Goal: Complete application form

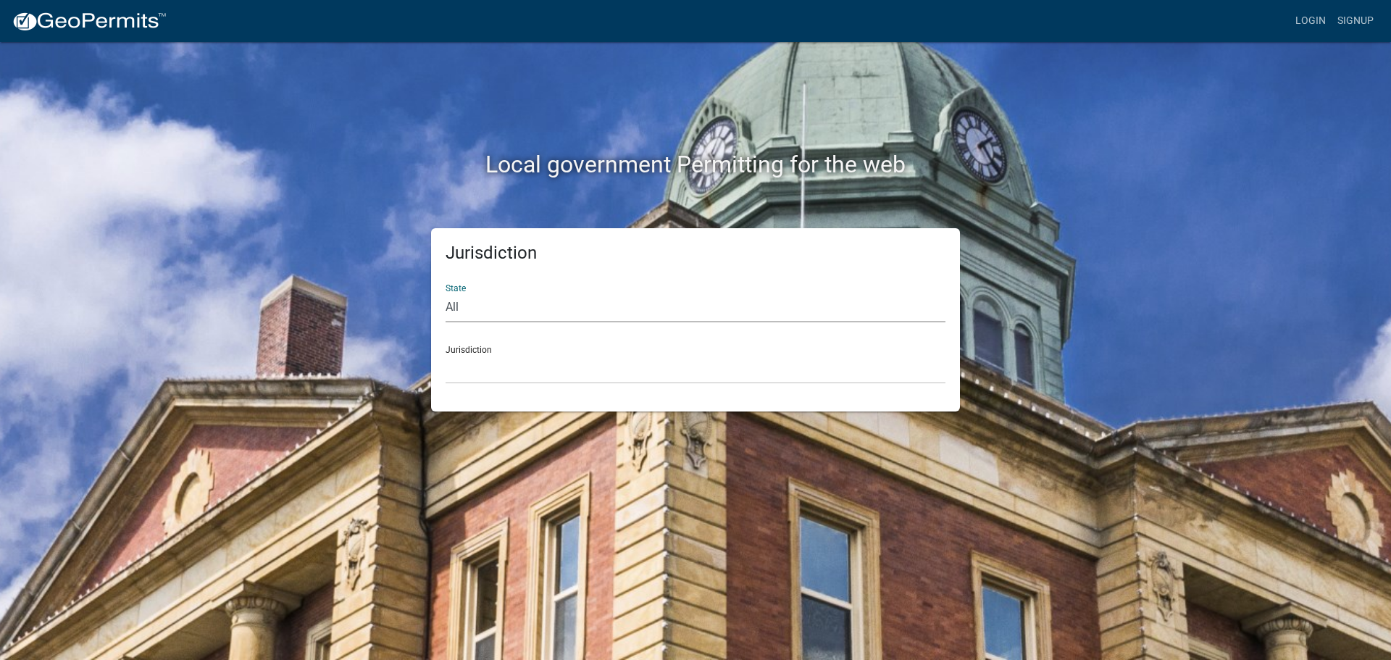
click at [478, 312] on select "All [US_STATE] [US_STATE] [US_STATE] [US_STATE] [US_STATE] [US_STATE] [US_STATE…" at bounding box center [696, 308] width 500 height 30
select select "[US_STATE]"
click at [446, 293] on select "All [US_STATE] [US_STATE] [US_STATE] [US_STATE] [US_STATE] [US_STATE] [US_STATE…" at bounding box center [696, 308] width 500 height 30
click at [496, 367] on select "[GEOGRAPHIC_DATA], [US_STATE] [GEOGRAPHIC_DATA], [US_STATE] [GEOGRAPHIC_DATA], …" at bounding box center [696, 369] width 500 height 30
click at [487, 363] on select "[GEOGRAPHIC_DATA], [US_STATE] [GEOGRAPHIC_DATA], [US_STATE][PERSON_NAME][GEOGRA…" at bounding box center [696, 369] width 500 height 30
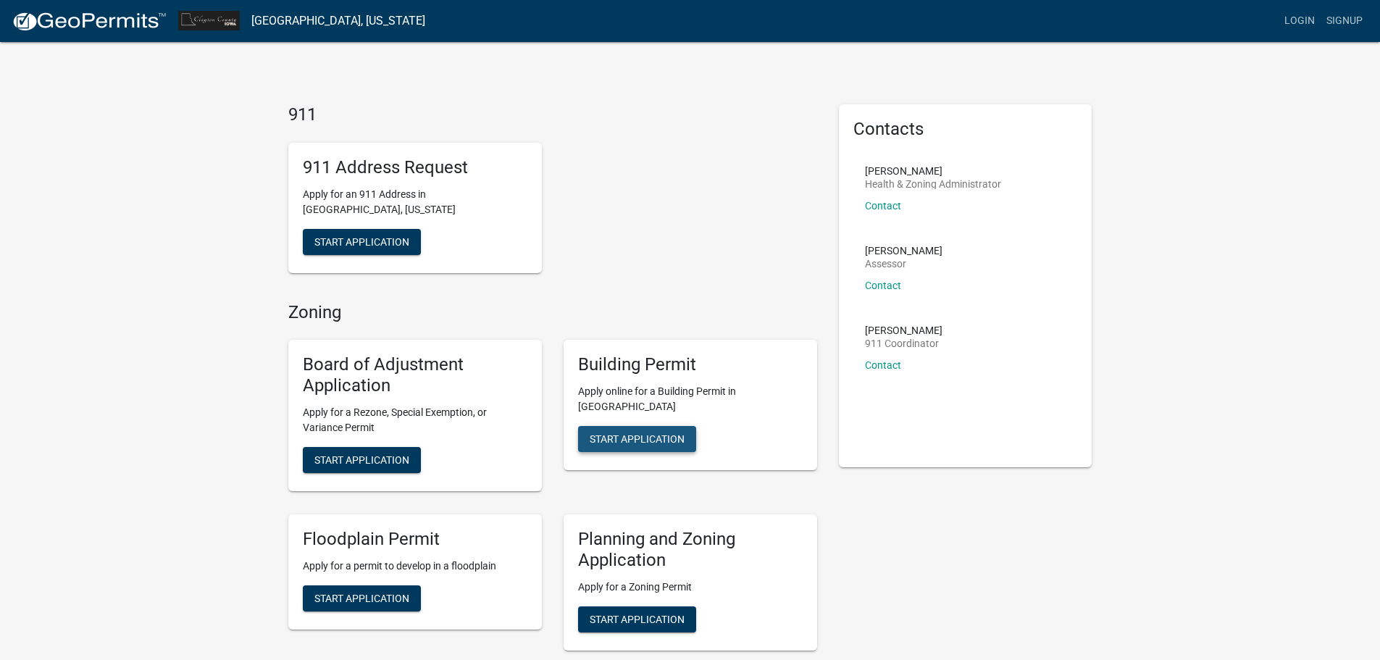
click at [651, 433] on span "Start Application" at bounding box center [637, 439] width 95 height 12
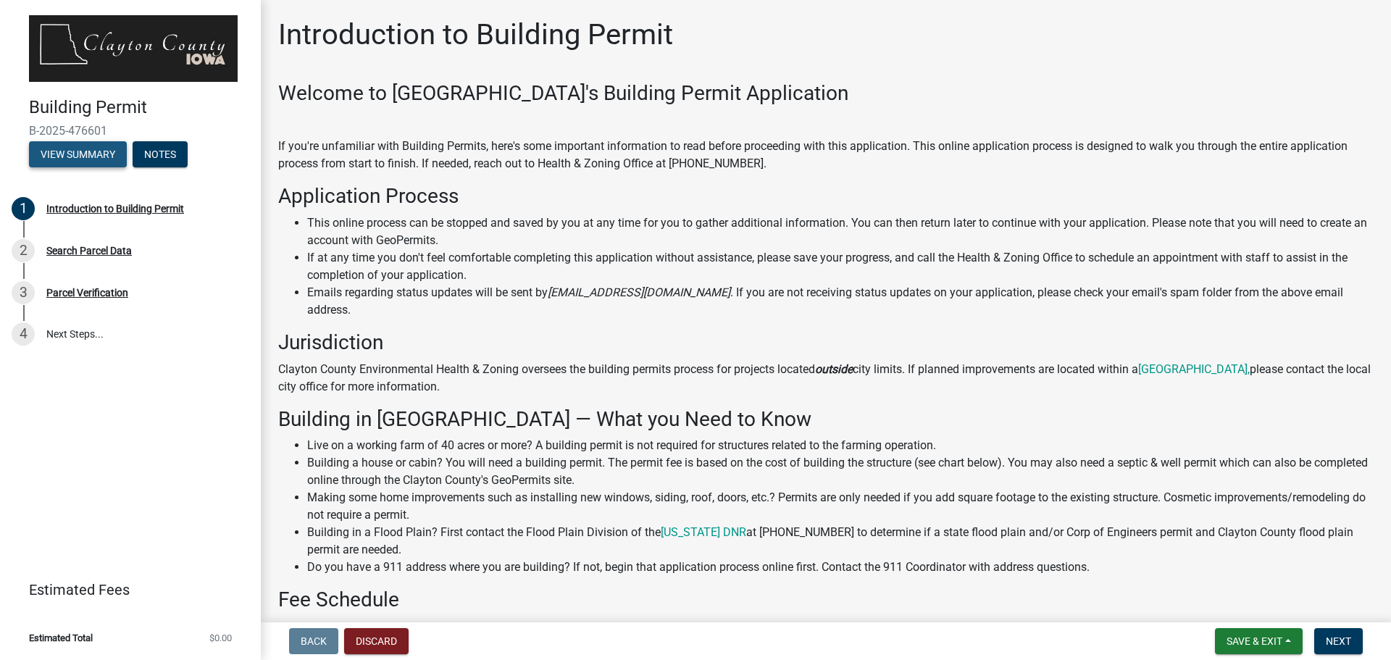
click at [83, 147] on button "View Summary" at bounding box center [78, 154] width 98 height 26
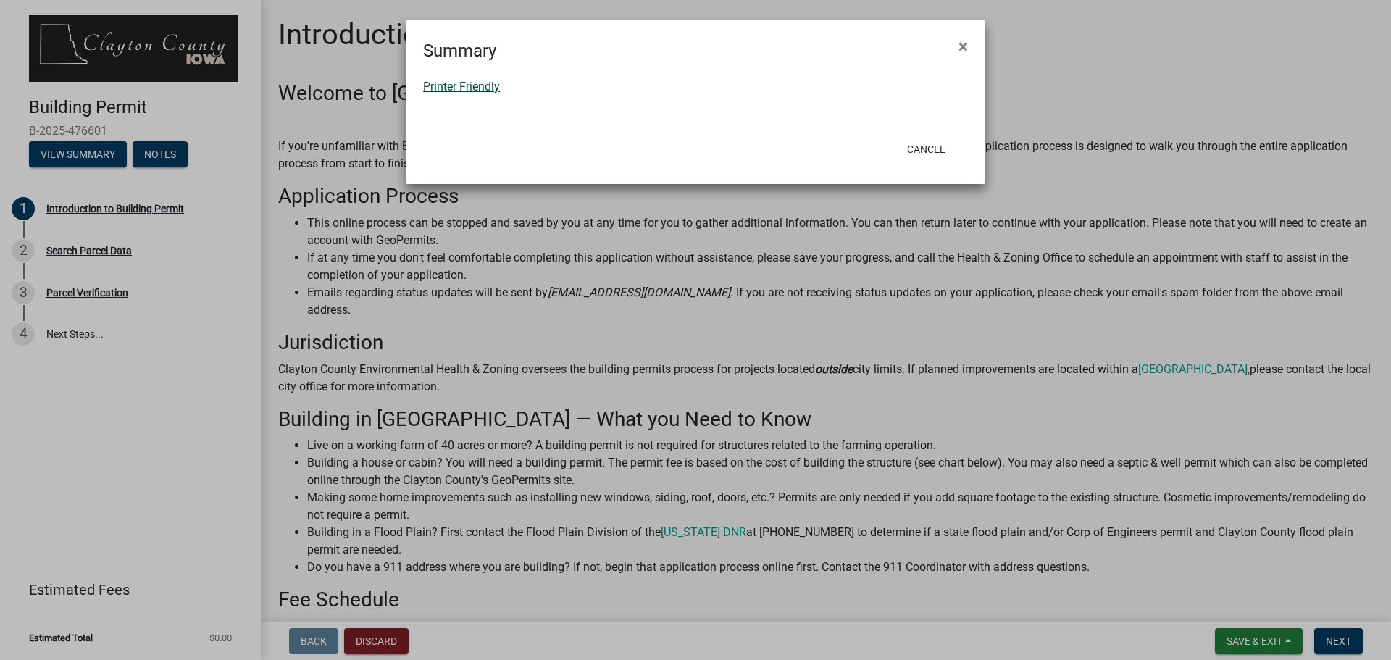
click at [444, 80] on link "Printer Friendly" at bounding box center [461, 87] width 77 height 14
click at [964, 41] on span "×" at bounding box center [962, 46] width 9 height 20
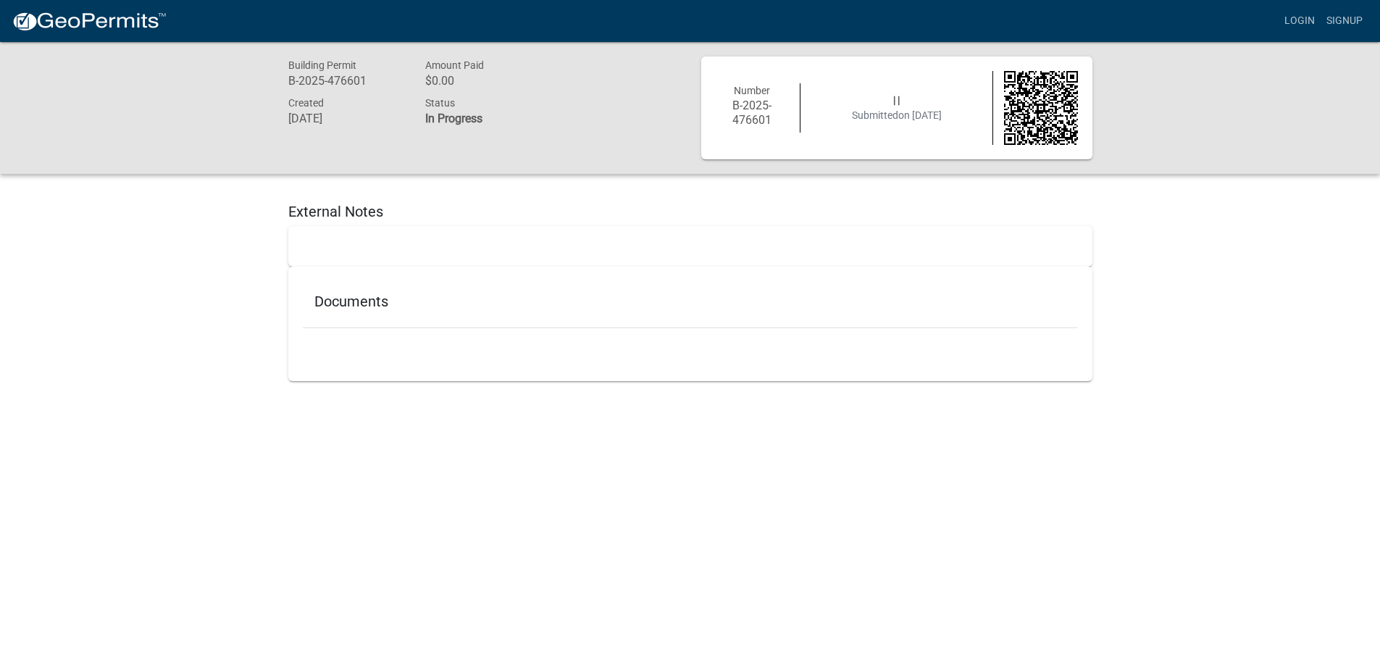
click at [334, 356] on div "Documents" at bounding box center [690, 324] width 804 height 114
click at [331, 351] on ul at bounding box center [690, 349] width 775 height 12
